Goal: Information Seeking & Learning: Learn about a topic

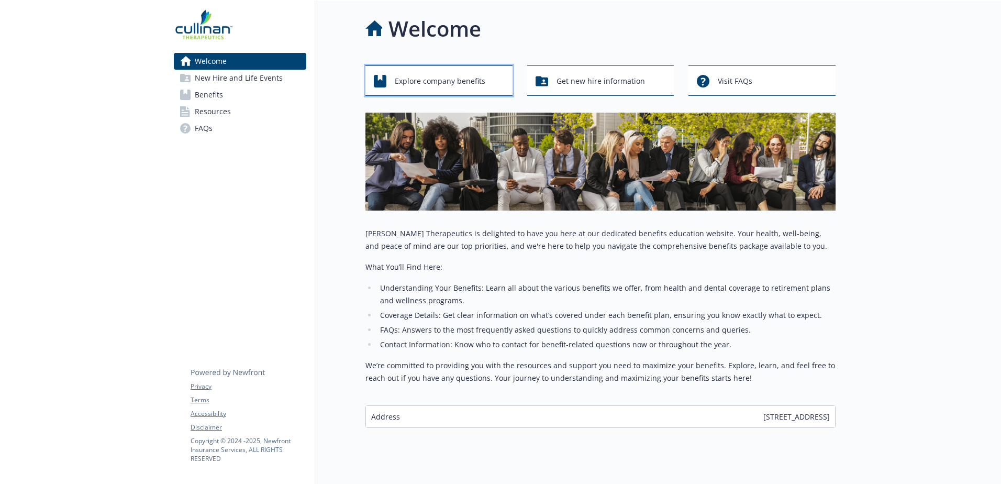
click at [443, 82] on span "Explore company benefits" at bounding box center [440, 81] width 91 height 20
